Goal: Information Seeking & Learning: Learn about a topic

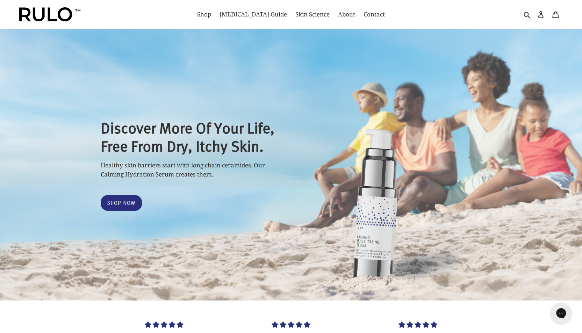
select select "most-helpful"
click at [364, 16] on span "Contact" at bounding box center [374, 14] width 21 height 8
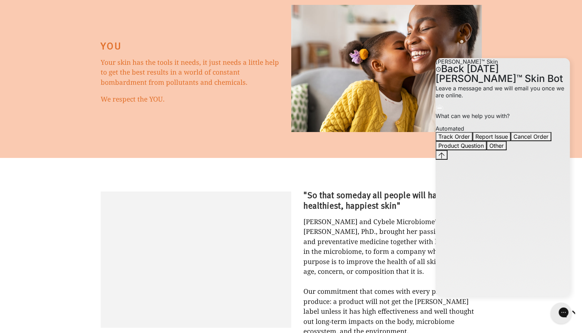
scroll to position [3497, 0]
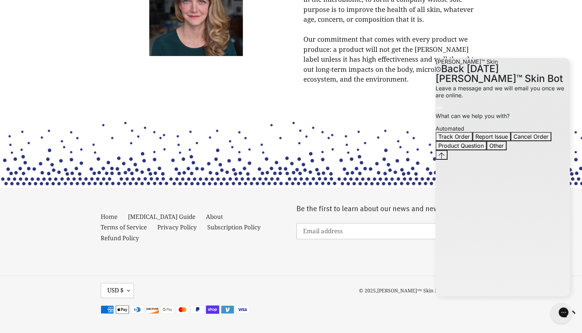
scroll to position [3834, 0]
drag, startPoint x: 224, startPoint y: 219, endPoint x: 230, endPoint y: 223, distance: 7.2
click at [147, 223] on link "Terms of Service" at bounding box center [124, 227] width 46 height 8
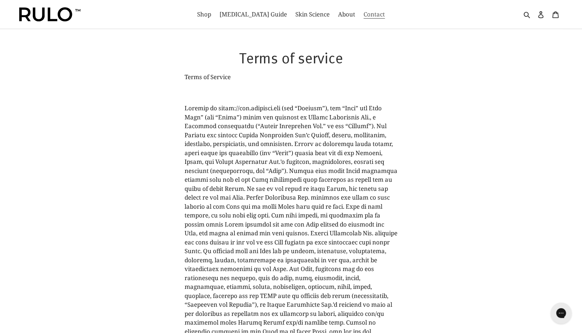
click at [364, 16] on span "Contact" at bounding box center [374, 14] width 21 height 8
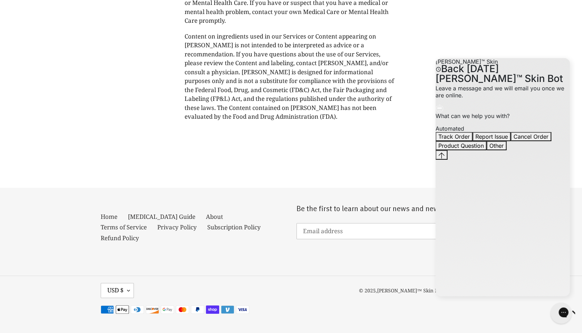
scroll to position [5661, 0]
click at [147, 223] on link "Terms of Service" at bounding box center [124, 227] width 46 height 8
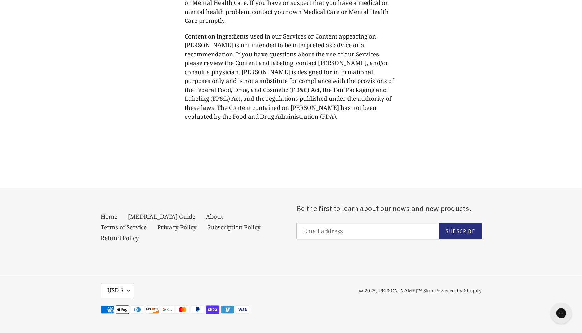
scroll to position [5661, 0]
click at [157, 231] on link "Privacy Policy" at bounding box center [177, 227] width 40 height 8
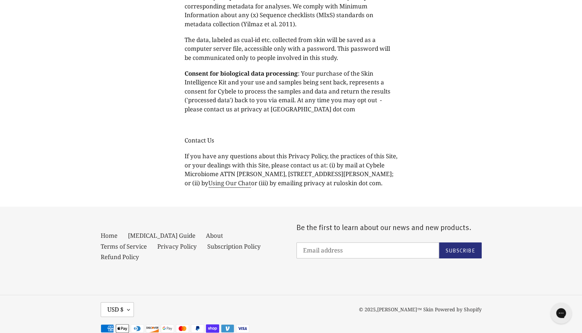
scroll to position [3630, 0]
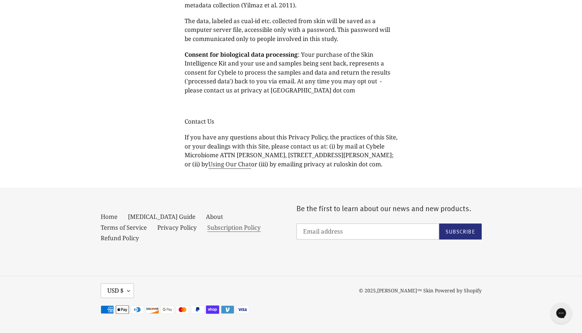
click at [207, 231] on link "Subscription Policy" at bounding box center [234, 227] width 54 height 8
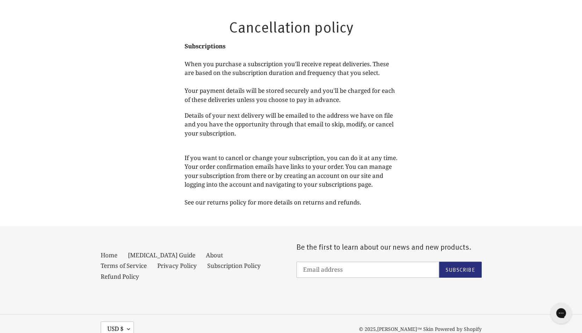
scroll to position [47, 0]
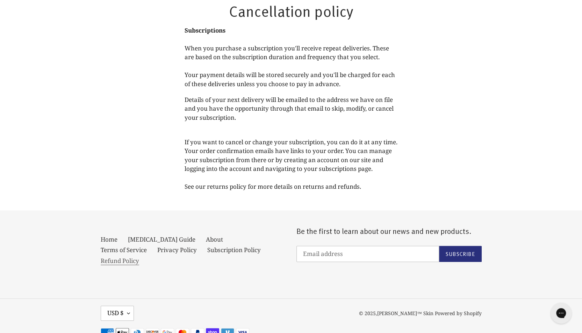
click at [139, 265] on link "Refund Policy" at bounding box center [120, 260] width 38 height 8
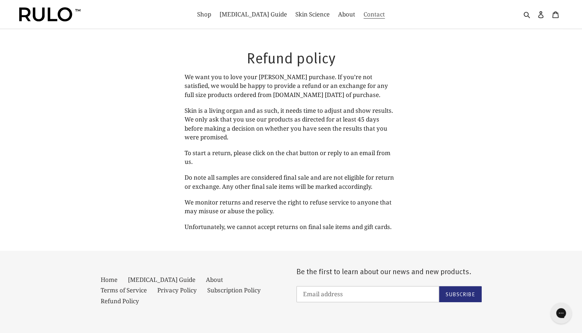
click at [364, 14] on span "Contact" at bounding box center [374, 14] width 21 height 8
